Goal: Transaction & Acquisition: Purchase product/service

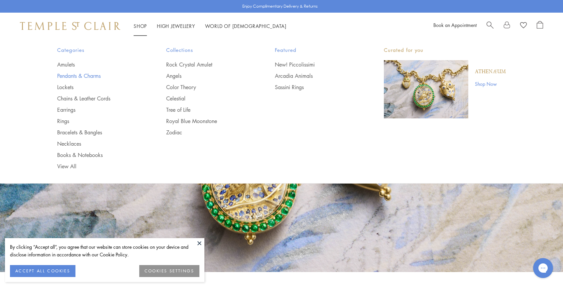
click at [70, 74] on link "Pendants & Charms" at bounding box center [98, 75] width 82 height 7
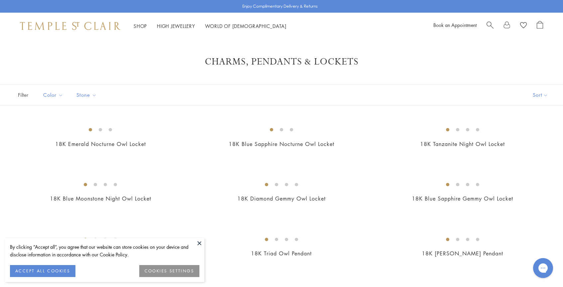
click at [63, 270] on button "ACCEPT ALL COOKIES" at bounding box center [42, 271] width 65 height 12
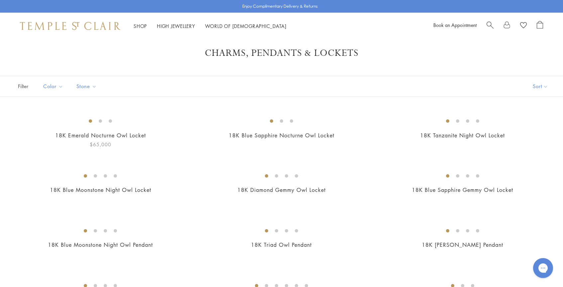
scroll to position [10, 0]
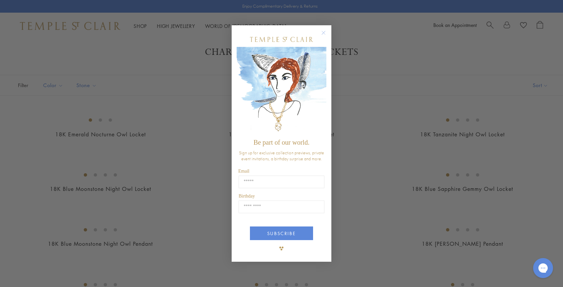
click at [324, 33] on circle "Close dialog" at bounding box center [324, 33] width 8 height 8
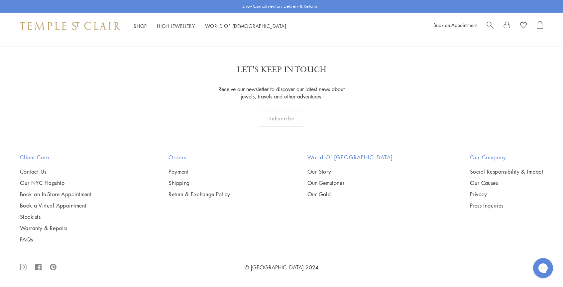
scroll to position [3679, 0]
